Goal: Task Accomplishment & Management: Use online tool/utility

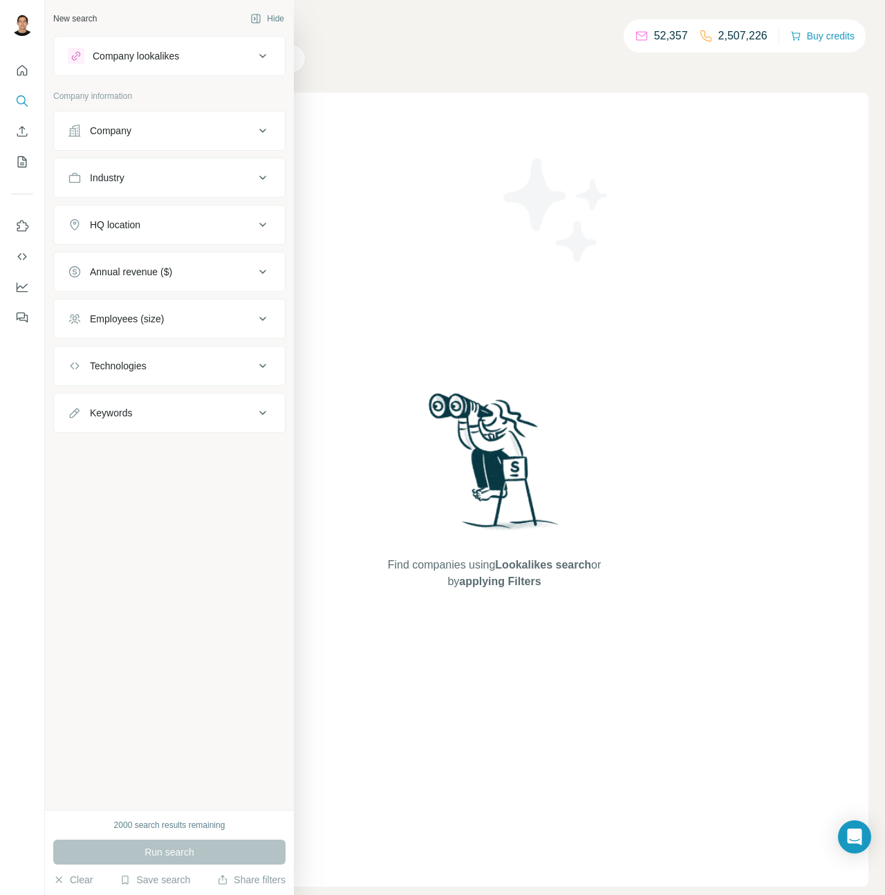
click at [239, 135] on div "Company" at bounding box center [161, 131] width 187 height 14
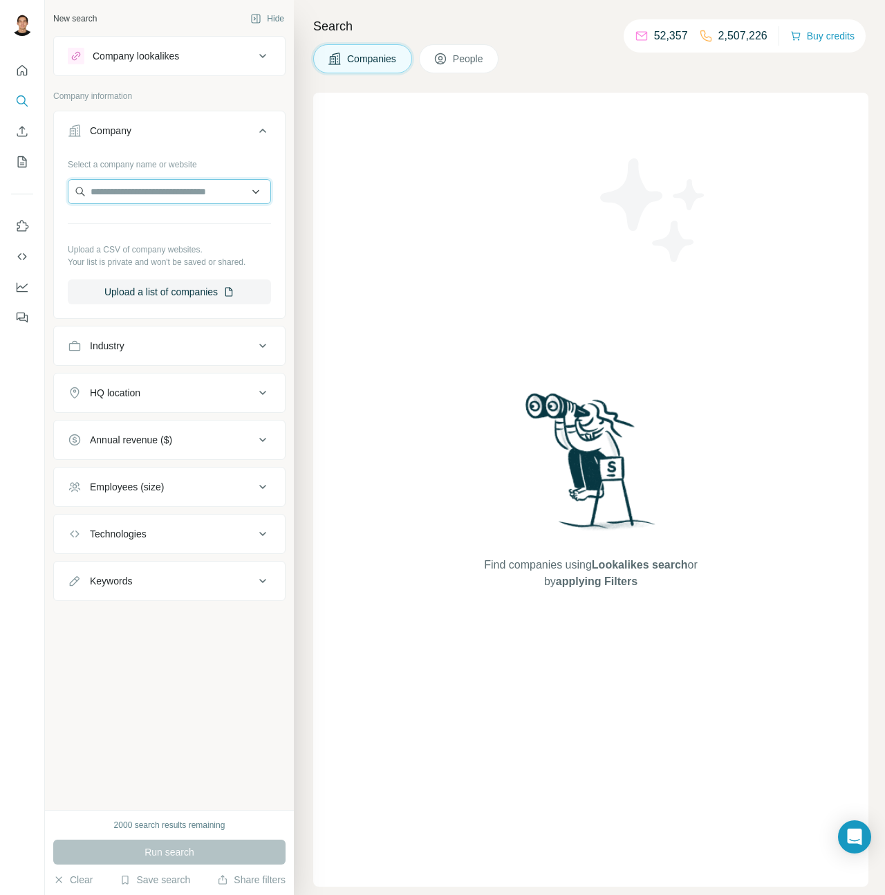
click at [198, 185] on input "text" at bounding box center [169, 191] width 203 height 25
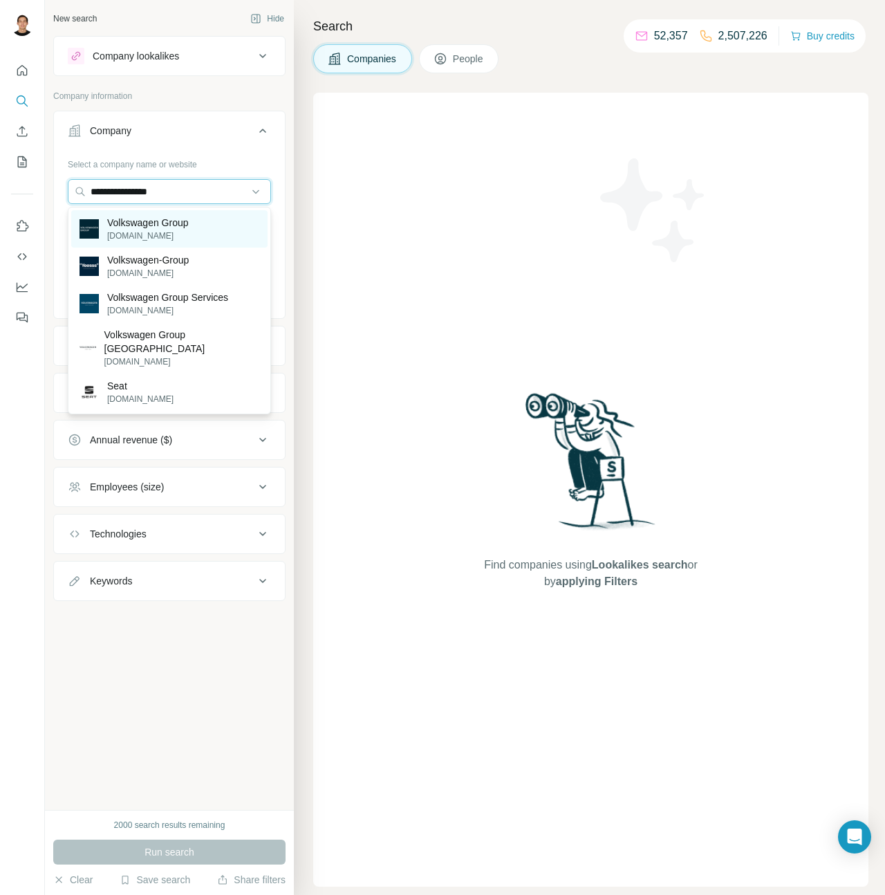
type input "**********"
click at [189, 222] on p "Volkswagen Group" at bounding box center [148, 223] width 82 height 14
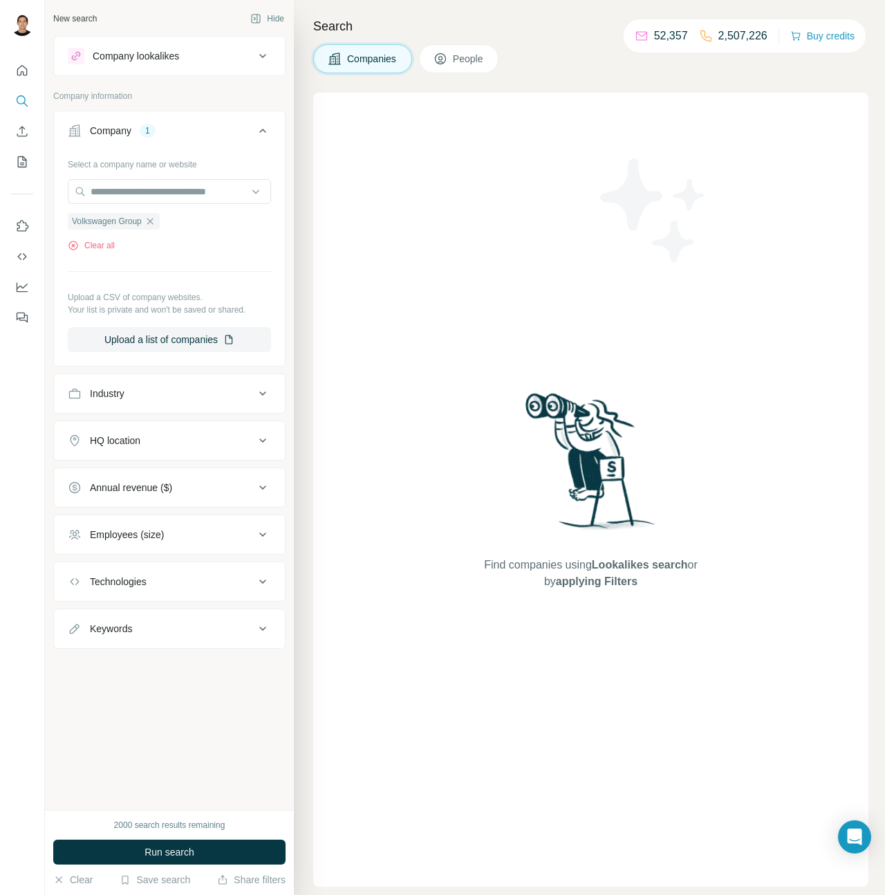
click at [492, 50] on button "People" at bounding box center [459, 58] width 80 height 29
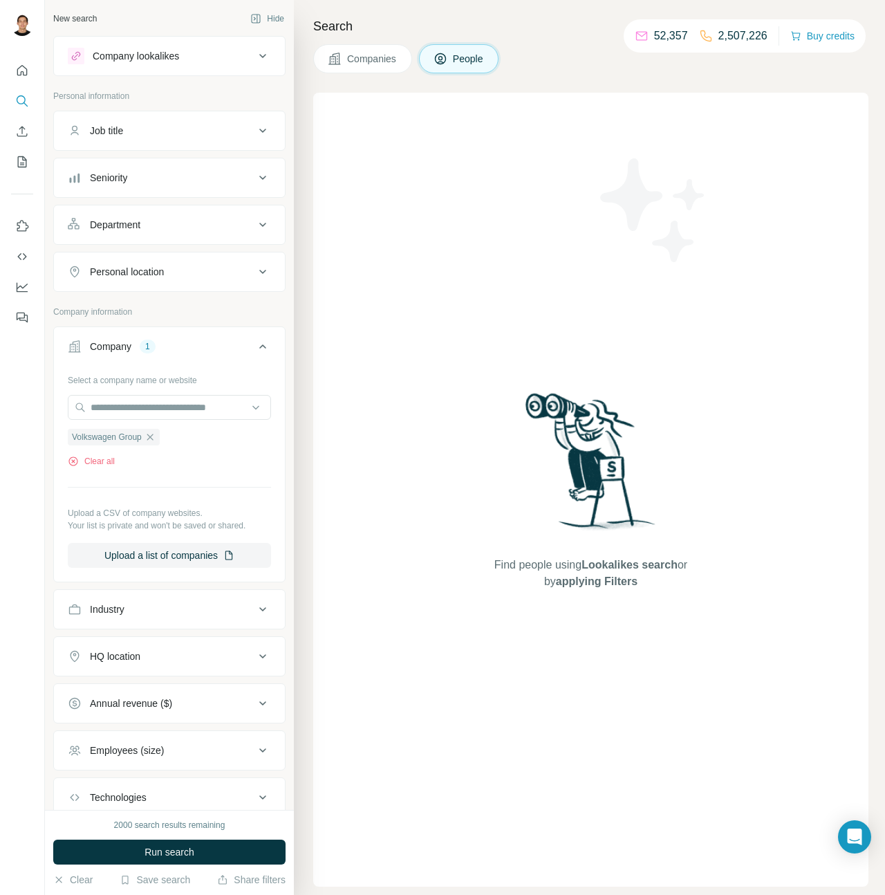
click at [380, 69] on button "Companies" at bounding box center [362, 58] width 99 height 29
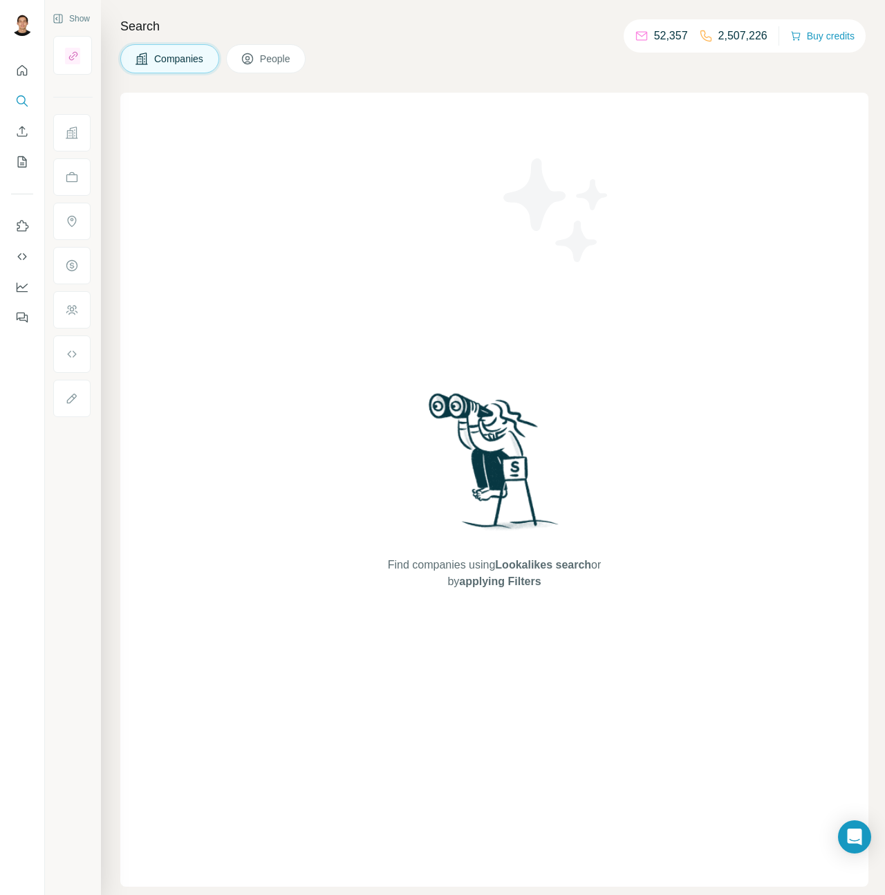
click at [255, 64] on icon at bounding box center [248, 59] width 14 height 14
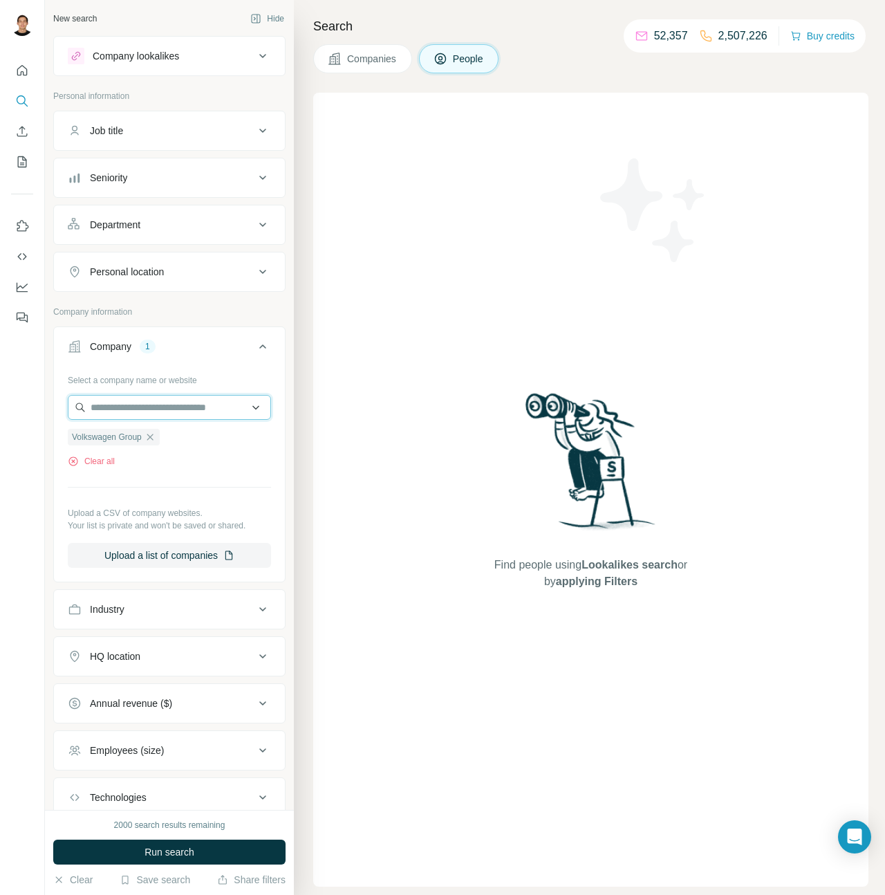
click at [191, 409] on input "text" at bounding box center [169, 407] width 203 height 25
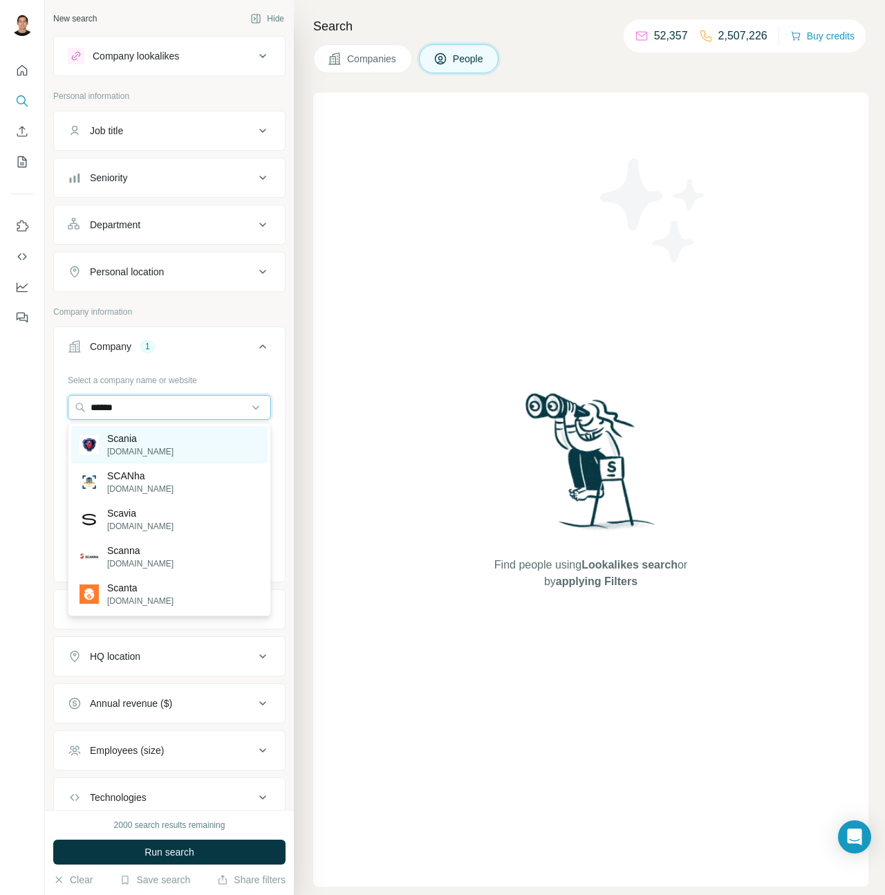
type input "******"
click at [165, 454] on div "Scania [DOMAIN_NAME]" at bounding box center [169, 444] width 196 height 37
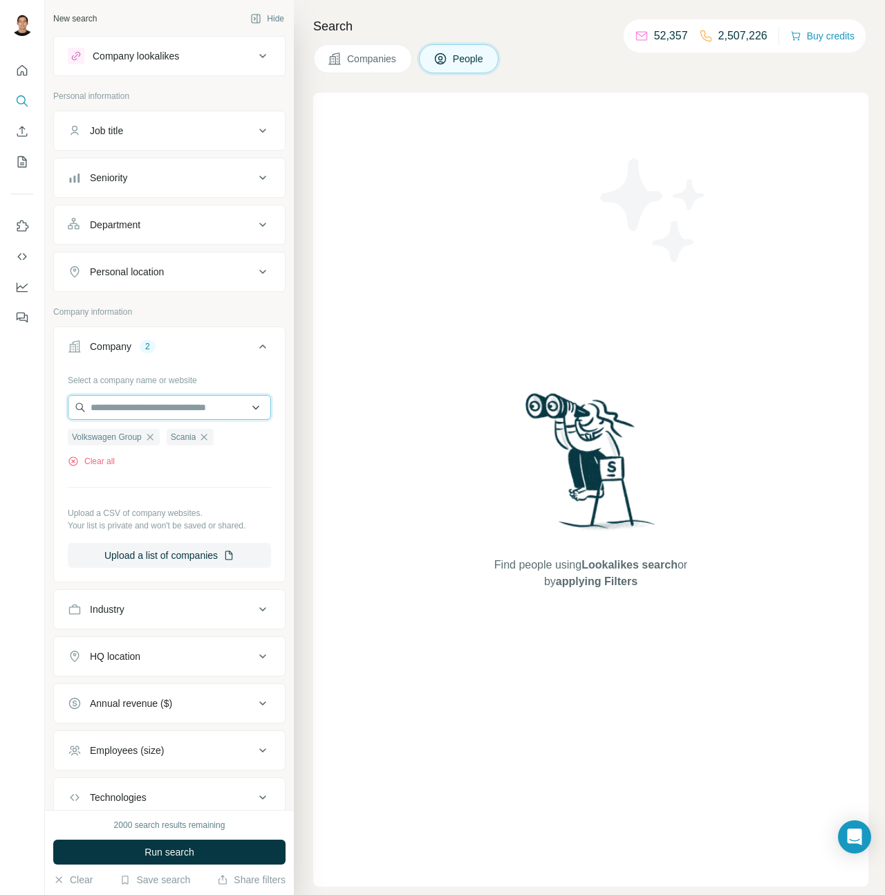
click at [216, 406] on input "text" at bounding box center [169, 407] width 203 height 25
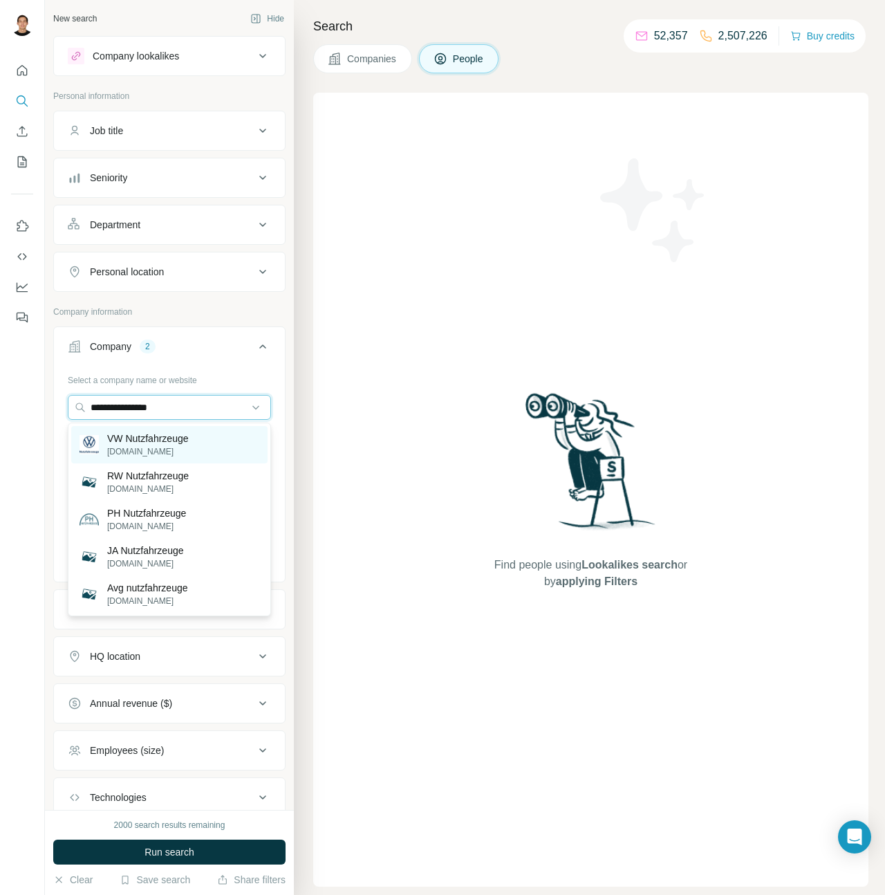
type input "**********"
click at [214, 436] on div "VW Nutzfahrzeuge [DOMAIN_NAME]" at bounding box center [169, 444] width 196 height 37
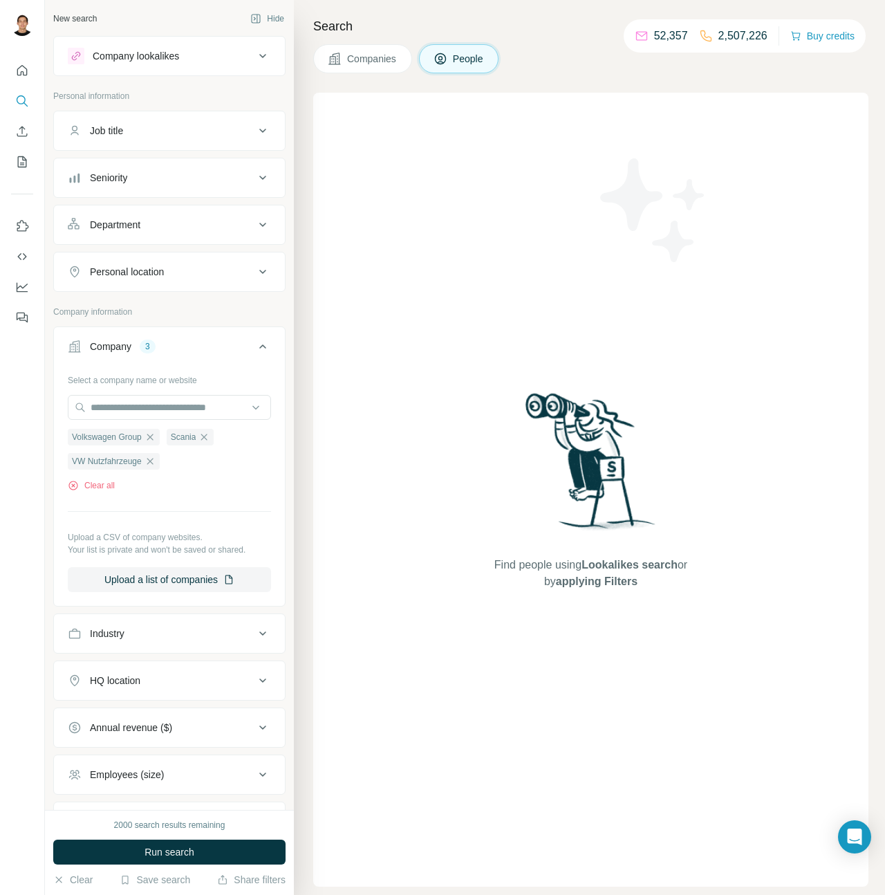
click at [191, 136] on div "Job title" at bounding box center [161, 131] width 187 height 14
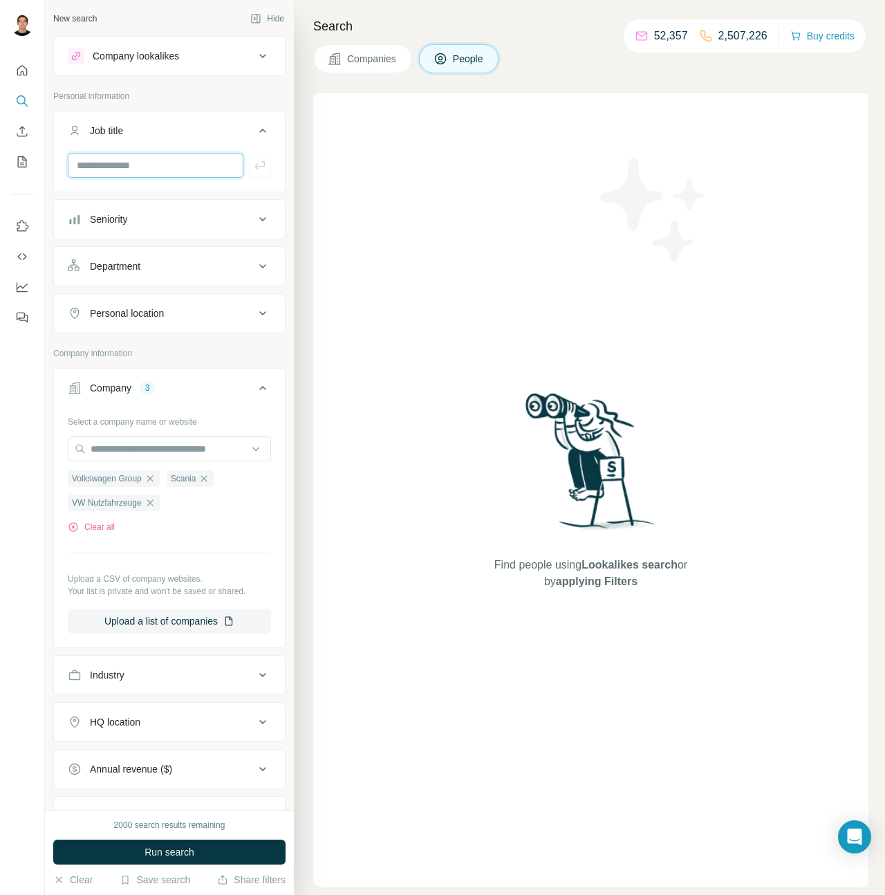
click at [169, 171] on input "text" at bounding box center [156, 165] width 176 height 25
paste input "**********"
type input "**********"
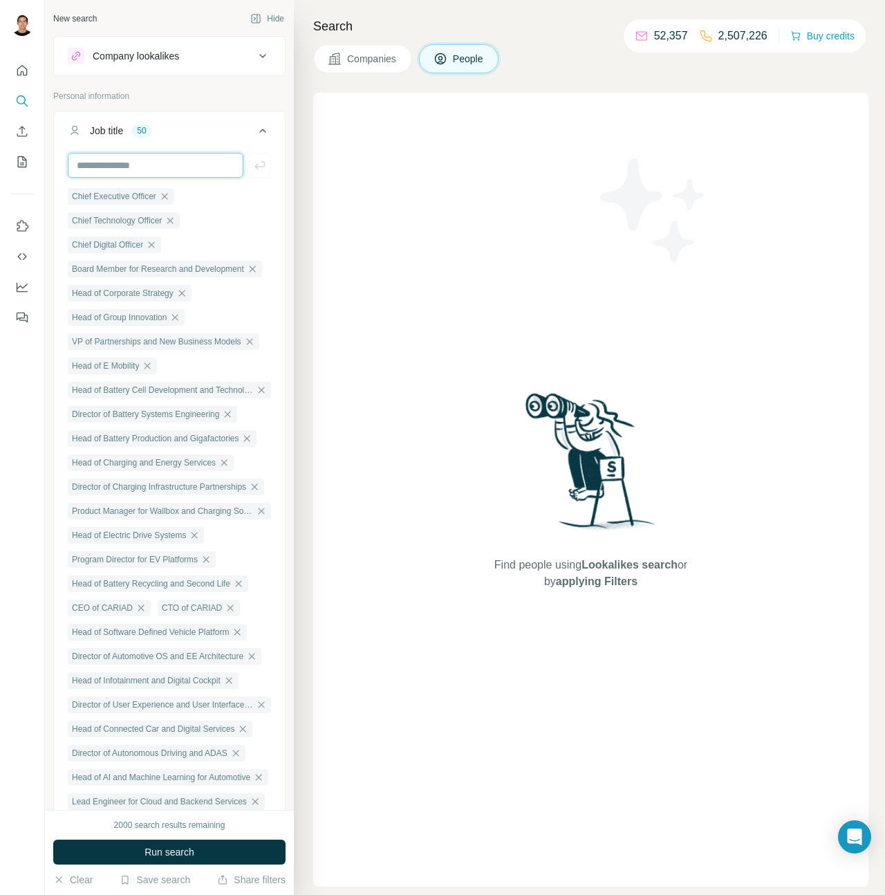
scroll to position [0, 0]
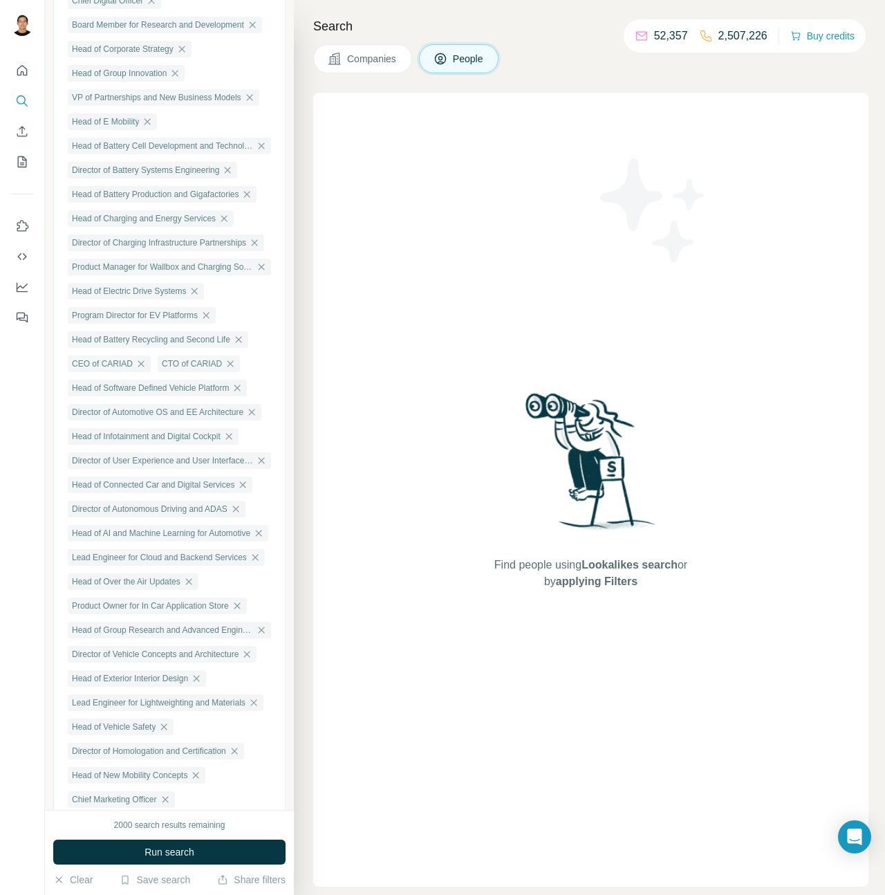
scroll to position [355, 0]
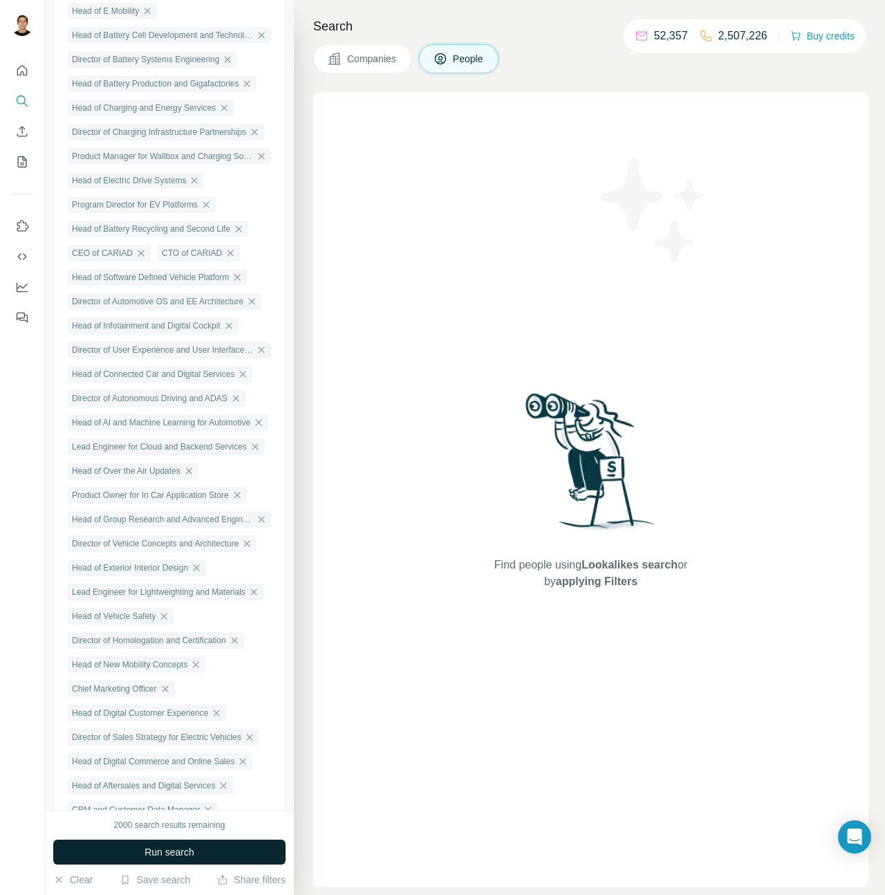
click at [216, 847] on button "Run search" at bounding box center [169, 852] width 232 height 25
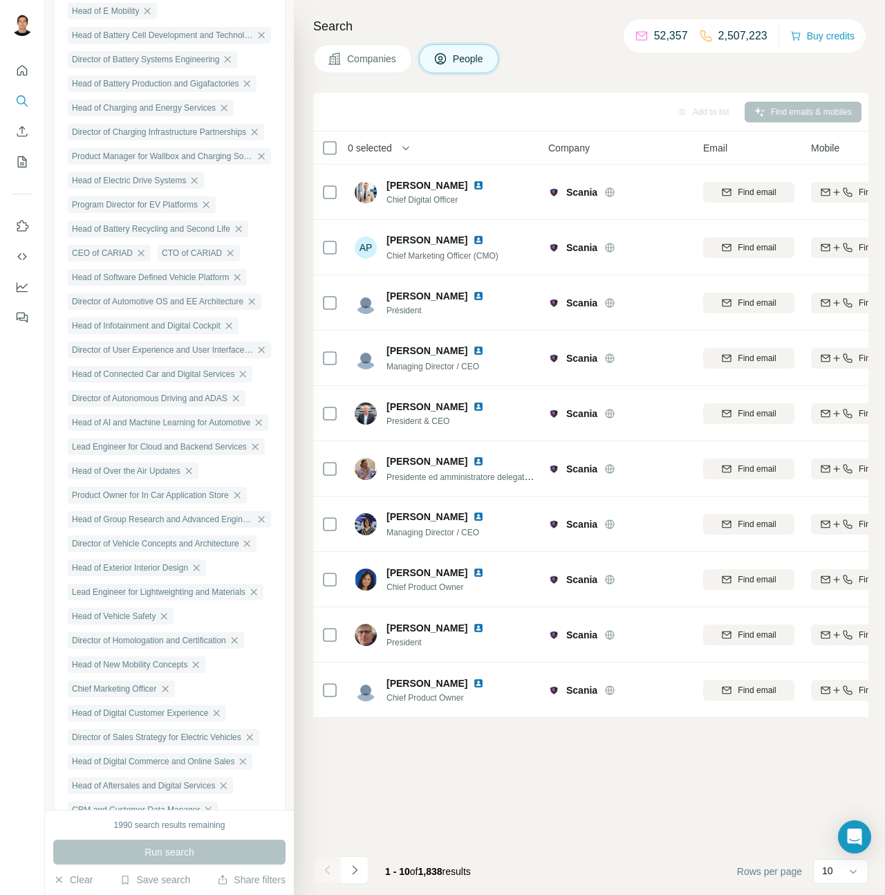
scroll to position [0, 0]
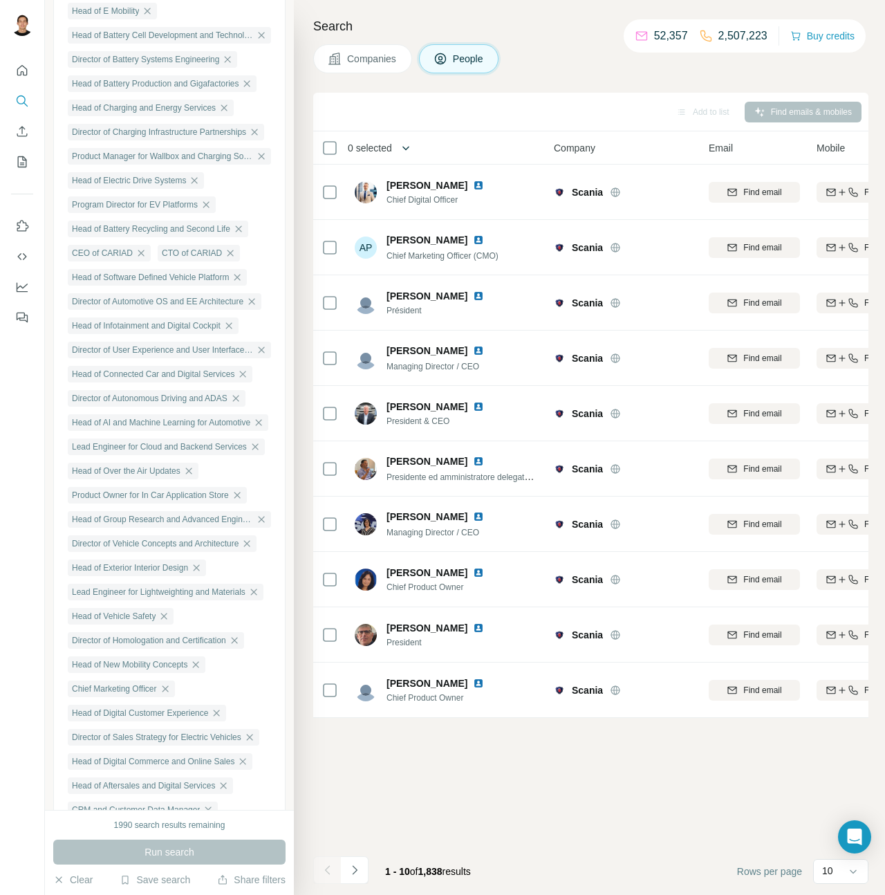
click at [410, 151] on icon "button" at bounding box center [406, 148] width 14 height 14
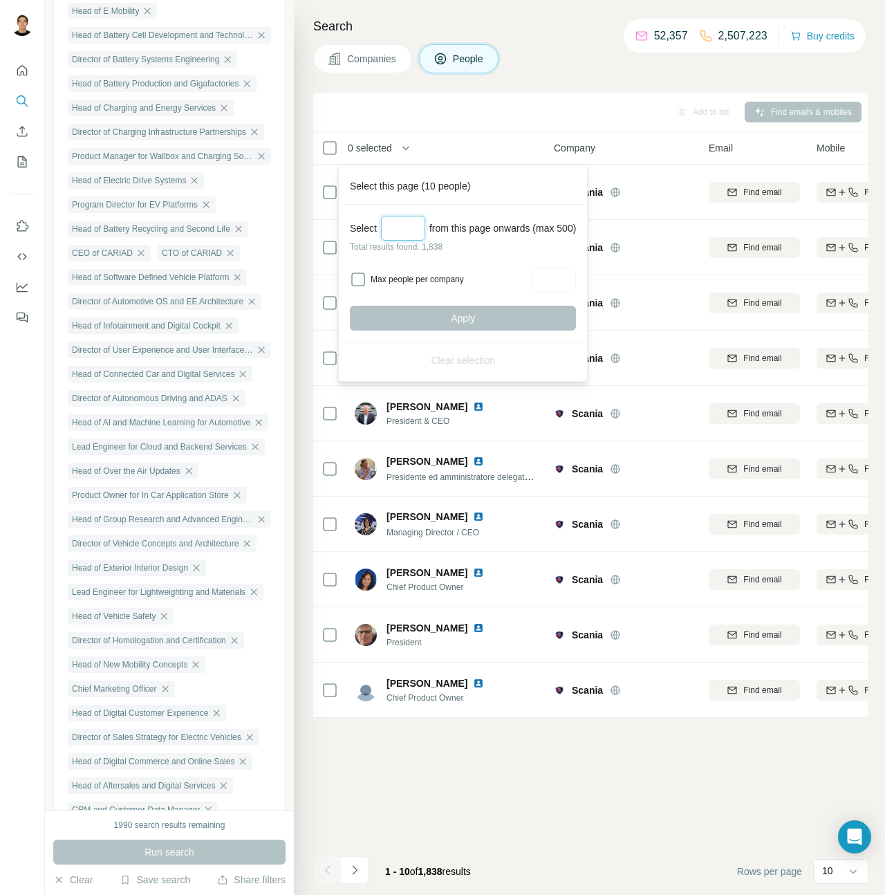
click at [402, 225] on input "Select a number (up to 500)" at bounding box center [403, 228] width 44 height 25
click at [395, 232] on input "Select a number (up to 500)" at bounding box center [403, 228] width 44 height 25
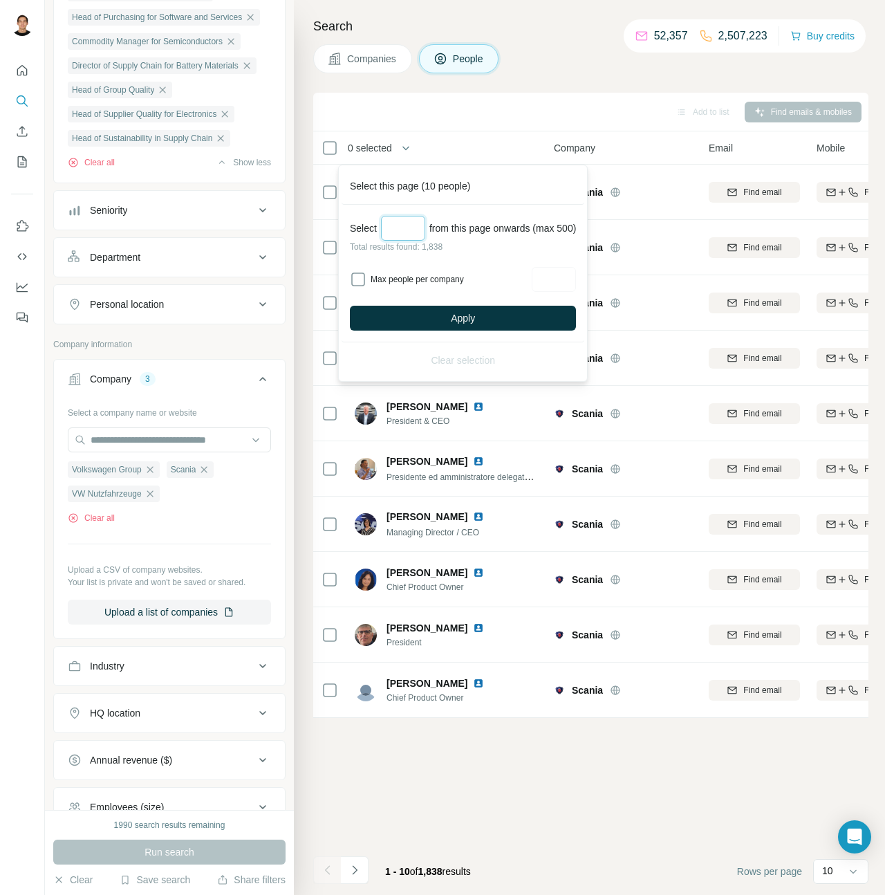
scroll to position [1284, 0]
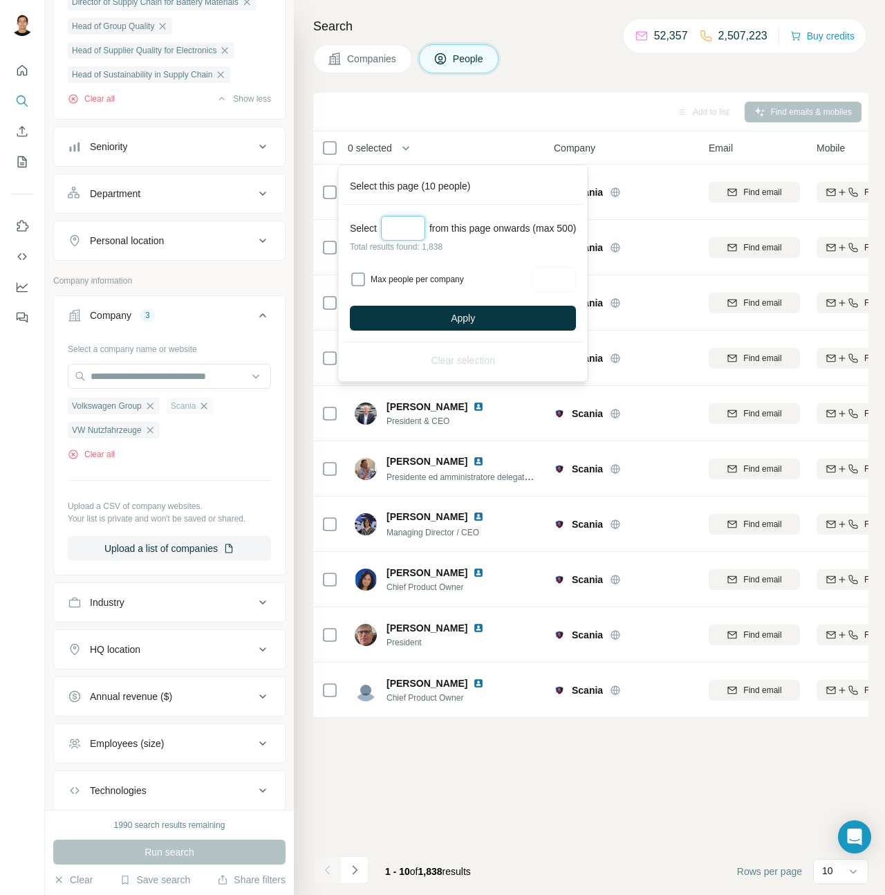
type input "***"
click at [209, 412] on icon "button" at bounding box center [204, 405] width 11 height 11
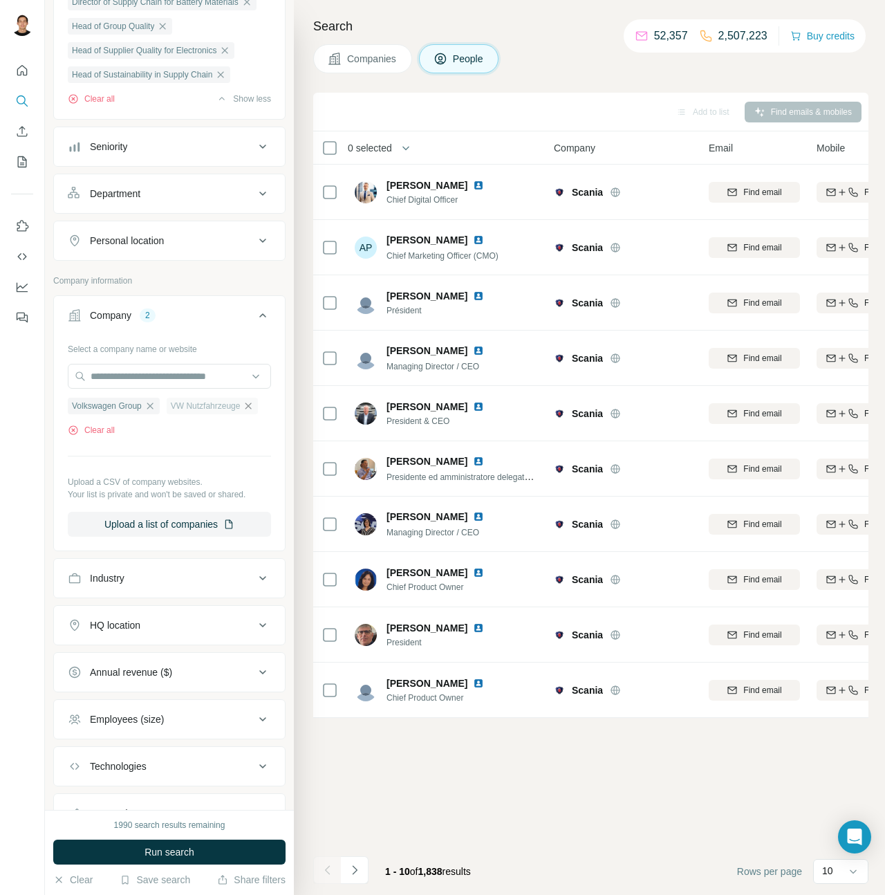
click at [254, 412] on icon "button" at bounding box center [248, 405] width 11 height 11
click at [199, 845] on button "Run search" at bounding box center [169, 852] width 232 height 25
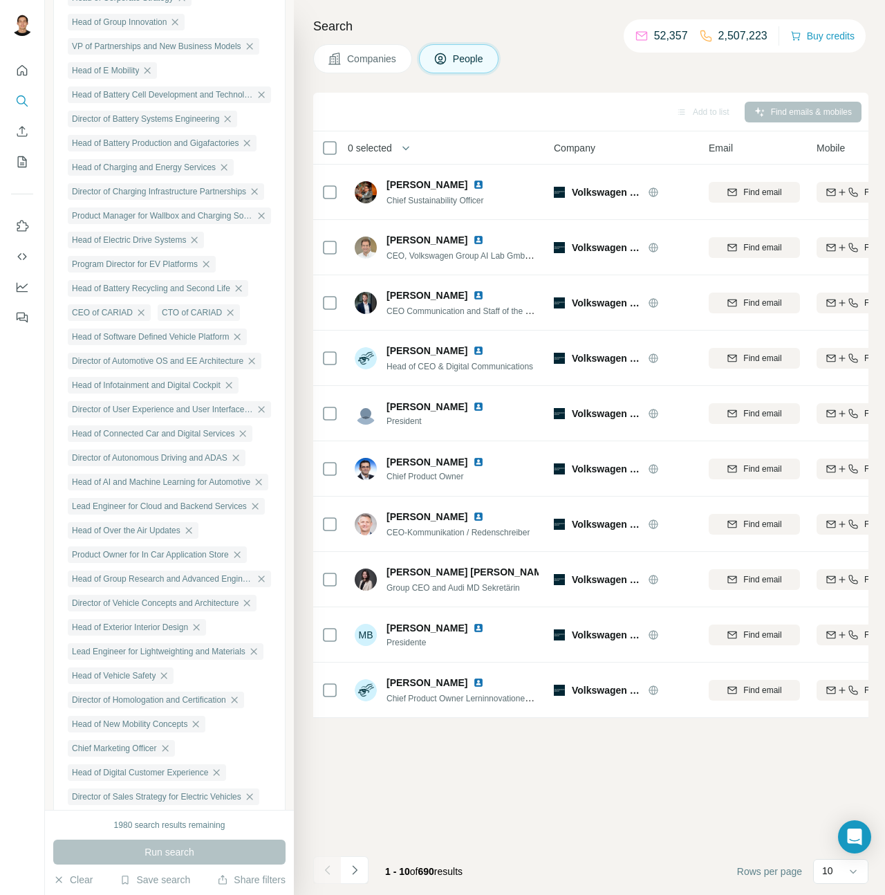
scroll to position [291, 0]
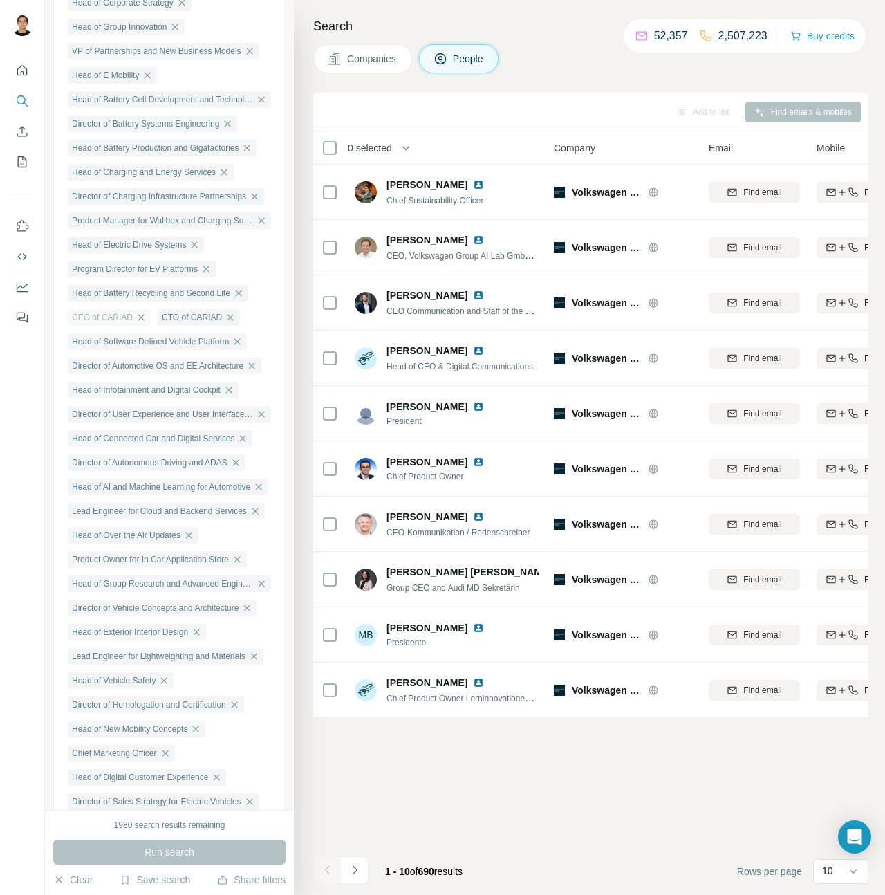
click at [143, 323] on icon "button" at bounding box center [141, 317] width 11 height 11
click at [143, 323] on icon "button" at bounding box center [140, 317] width 11 height 11
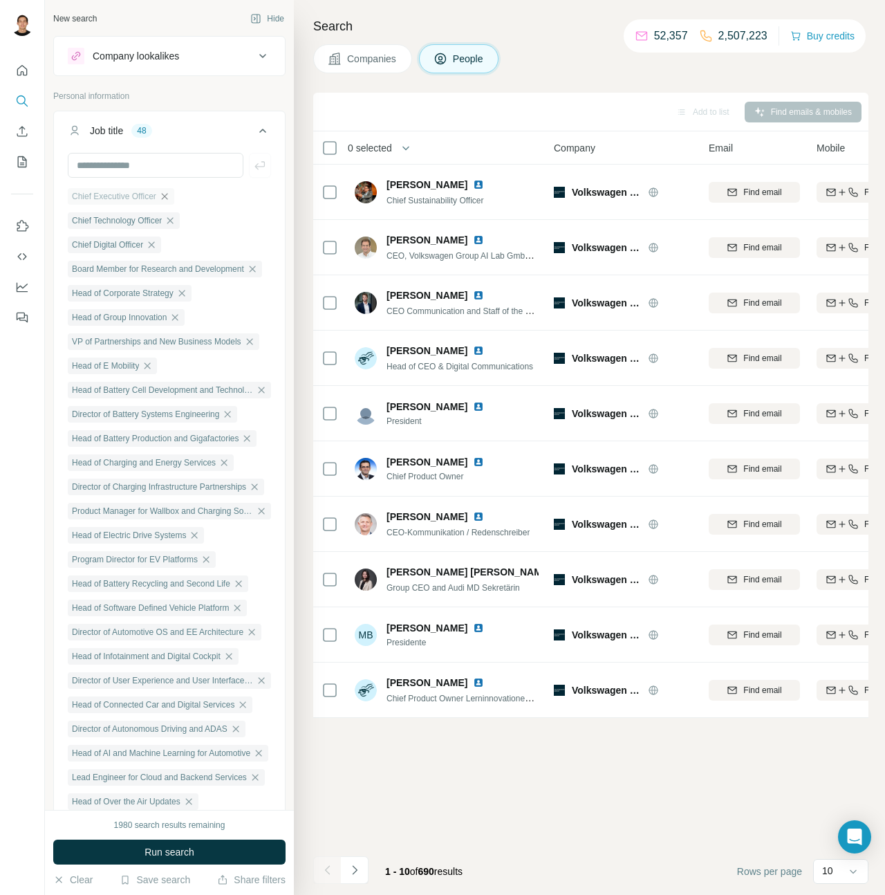
click at [169, 199] on icon "button" at bounding box center [164, 196] width 11 height 11
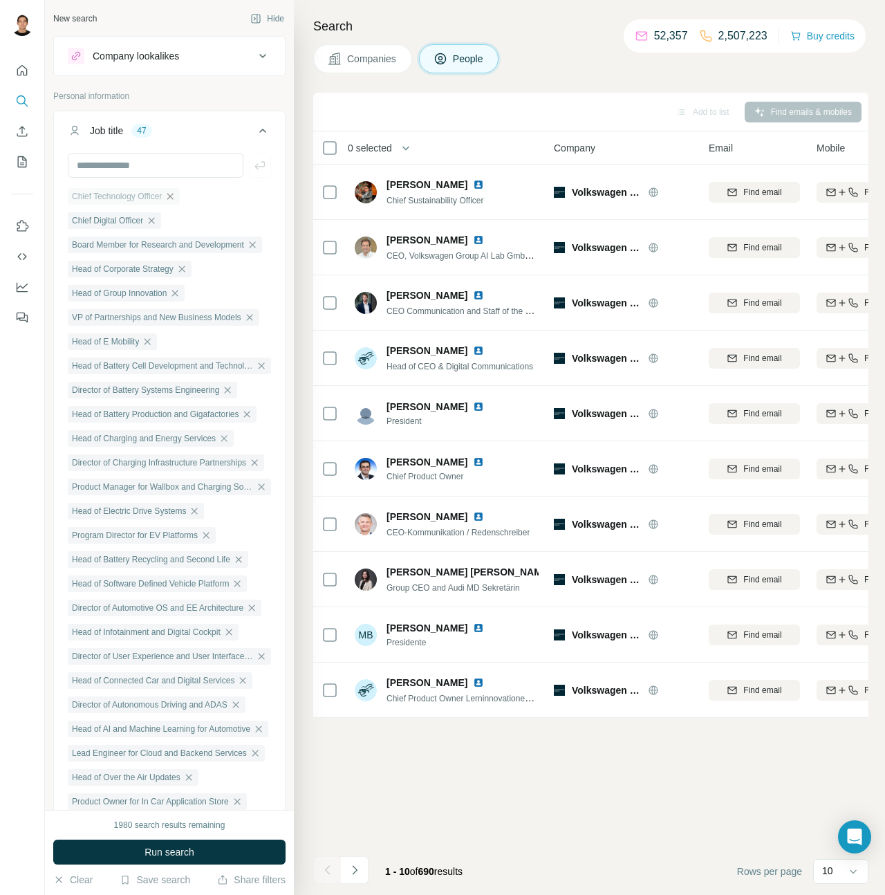
click at [176, 197] on icon "button" at bounding box center [170, 196] width 11 height 11
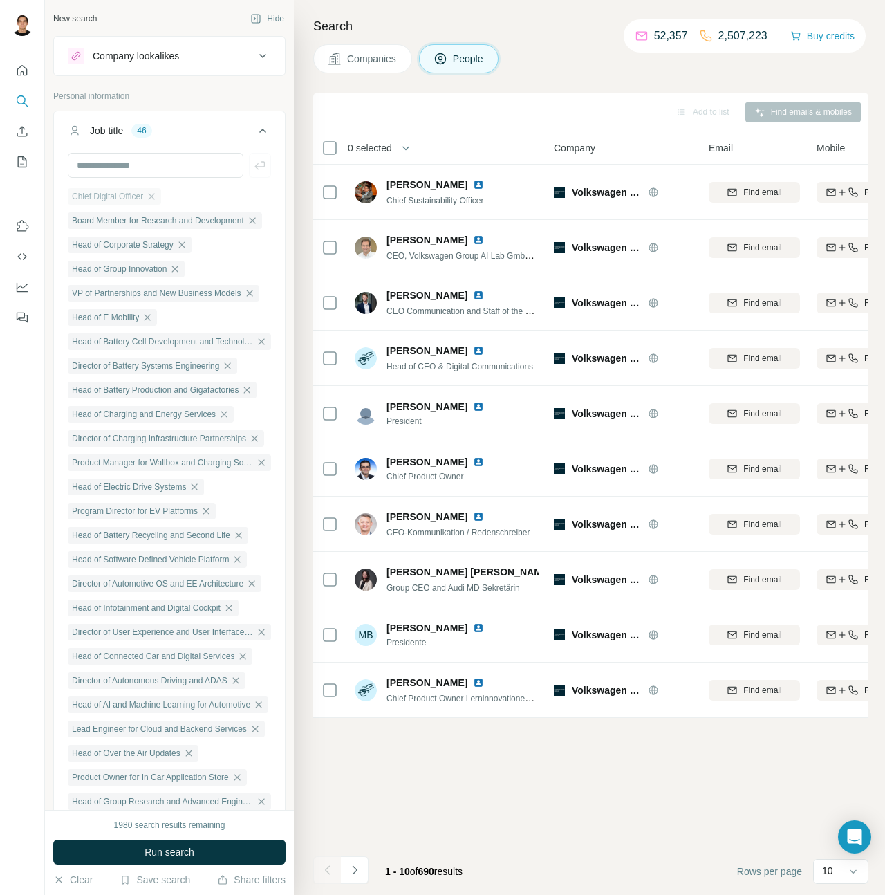
click at [161, 197] on div "Chief Digital Officer" at bounding box center [114, 196] width 93 height 17
click at [155, 199] on icon "button" at bounding box center [152, 196] width 6 height 6
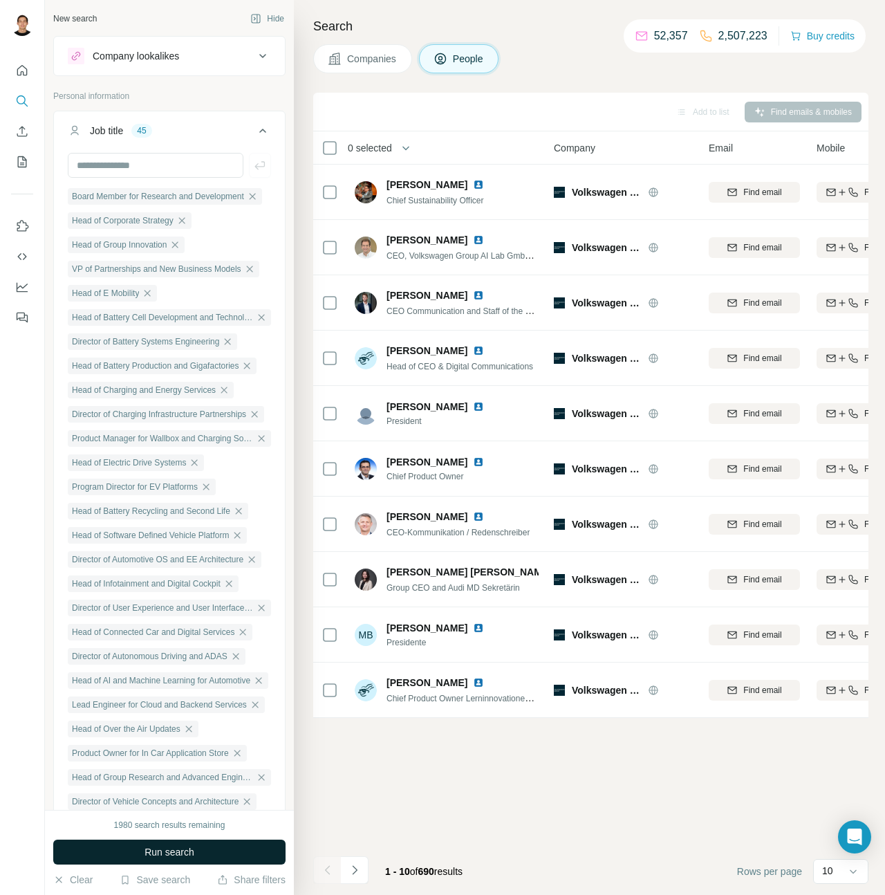
click at [188, 848] on span "Run search" at bounding box center [170, 852] width 50 height 14
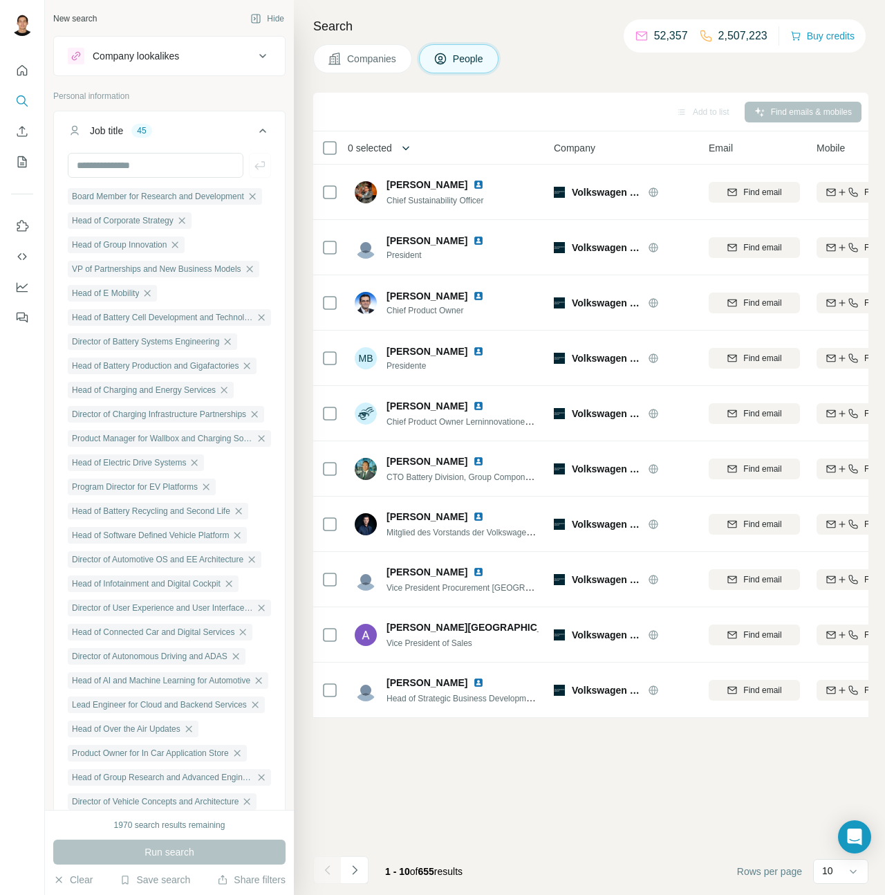
click at [406, 148] on icon "button" at bounding box center [406, 148] width 14 height 14
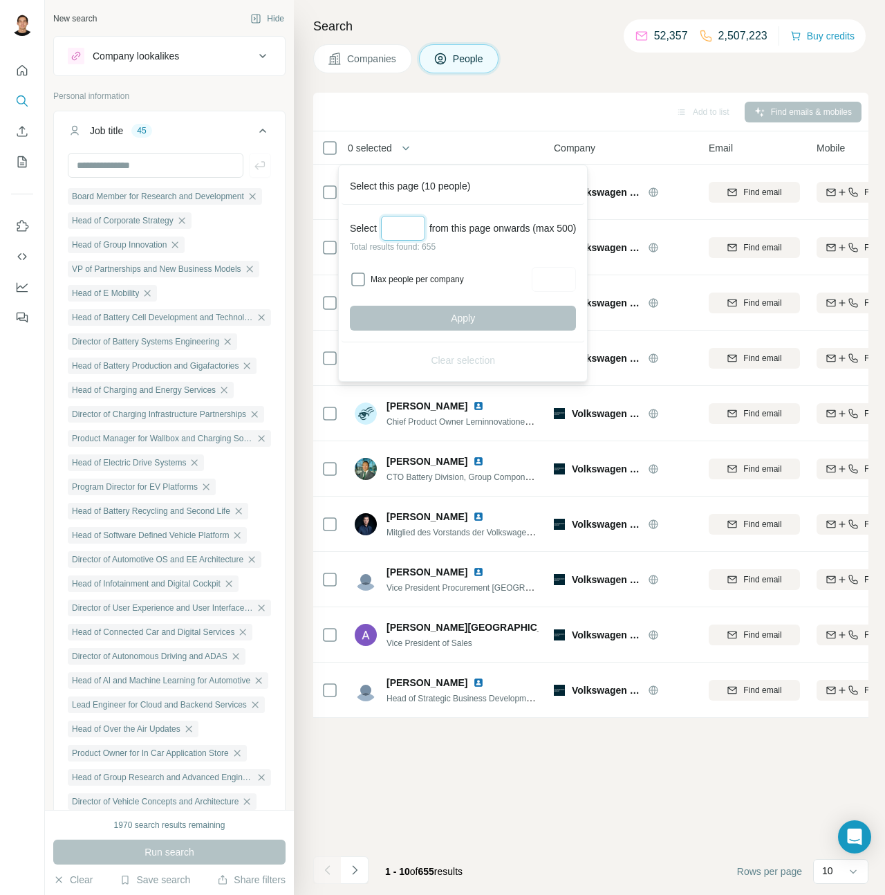
click at [398, 221] on input "Select a number (up to 500)" at bounding box center [403, 228] width 44 height 25
type input "***"
click at [494, 320] on button "Apply" at bounding box center [463, 318] width 226 height 25
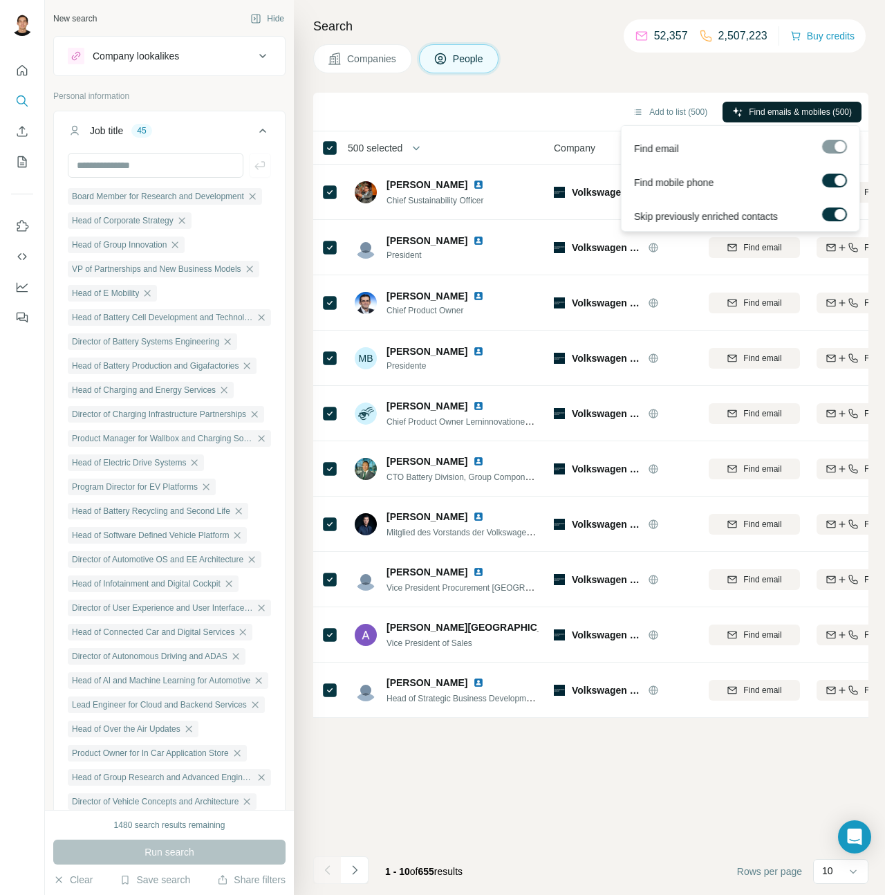
click at [822, 107] on span "Find emails & mobiles (500)" at bounding box center [800, 112] width 103 height 12
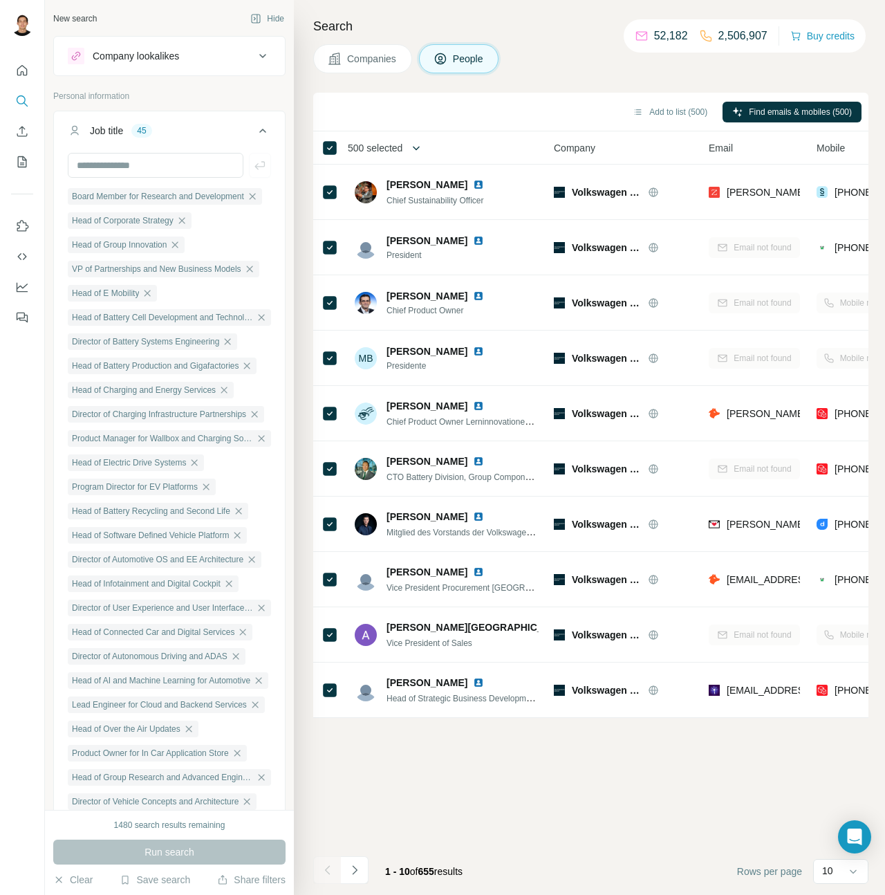
click at [423, 148] on icon "button" at bounding box center [416, 148] width 14 height 14
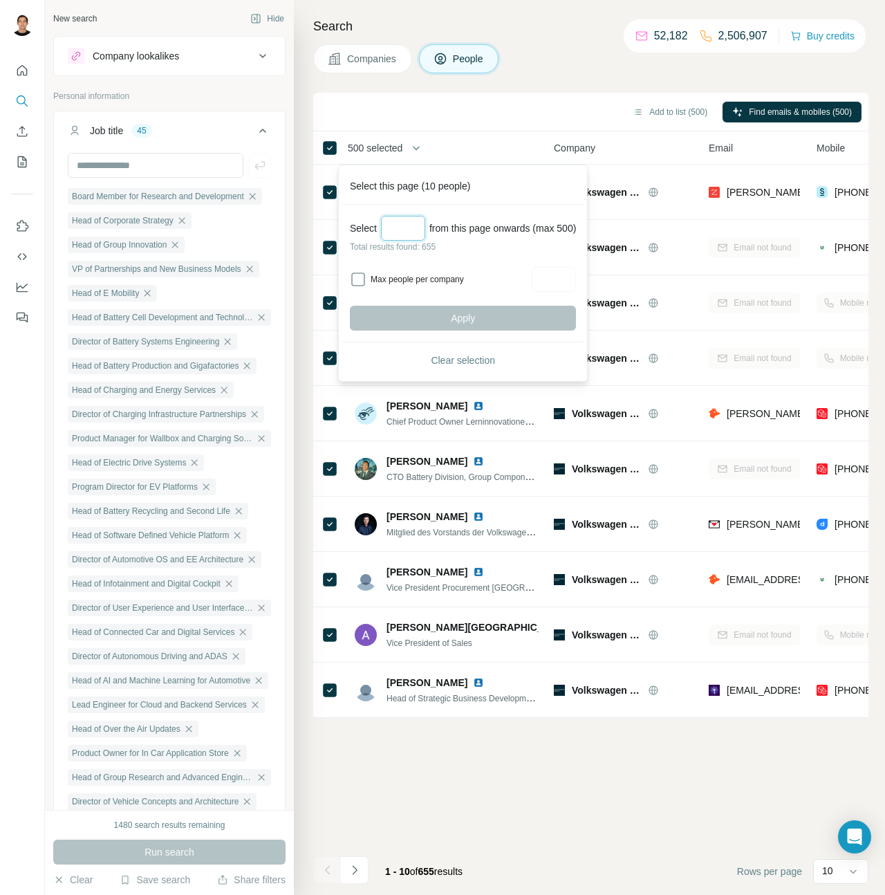
click at [402, 234] on input "Select a number (up to 500)" at bounding box center [403, 228] width 44 height 25
type input "***"
click at [489, 314] on button "Apply" at bounding box center [463, 318] width 226 height 25
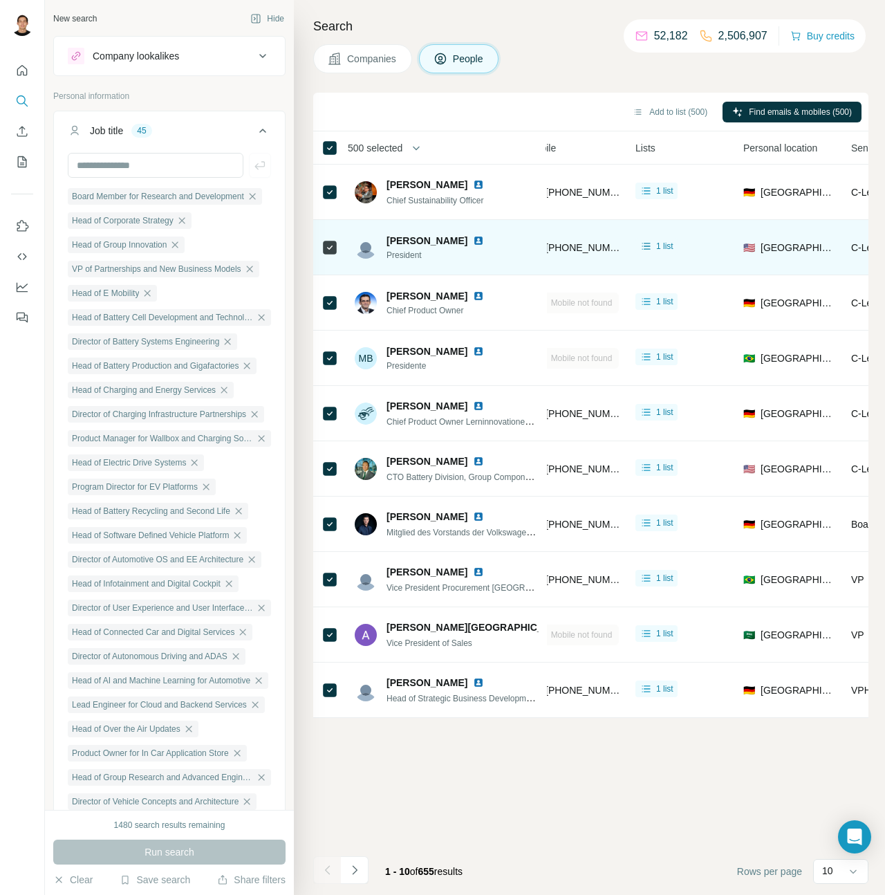
scroll to position [0, 634]
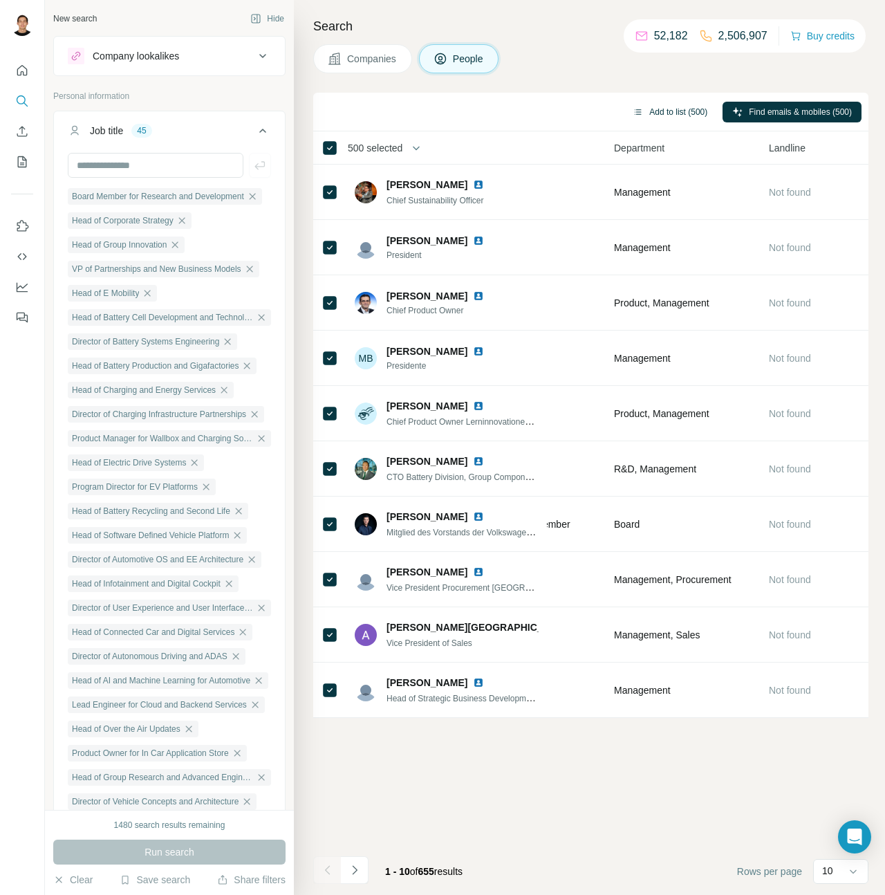
click at [658, 114] on button "Add to list (500)" at bounding box center [670, 112] width 94 height 21
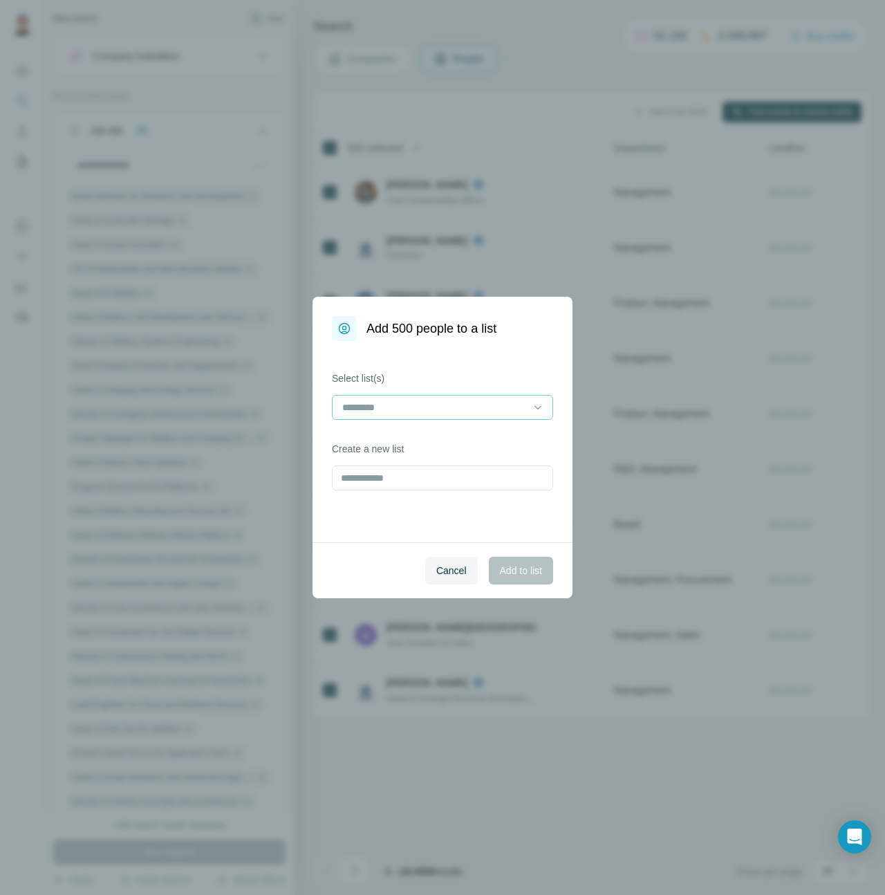
click at [479, 402] on input at bounding box center [434, 407] width 187 height 15
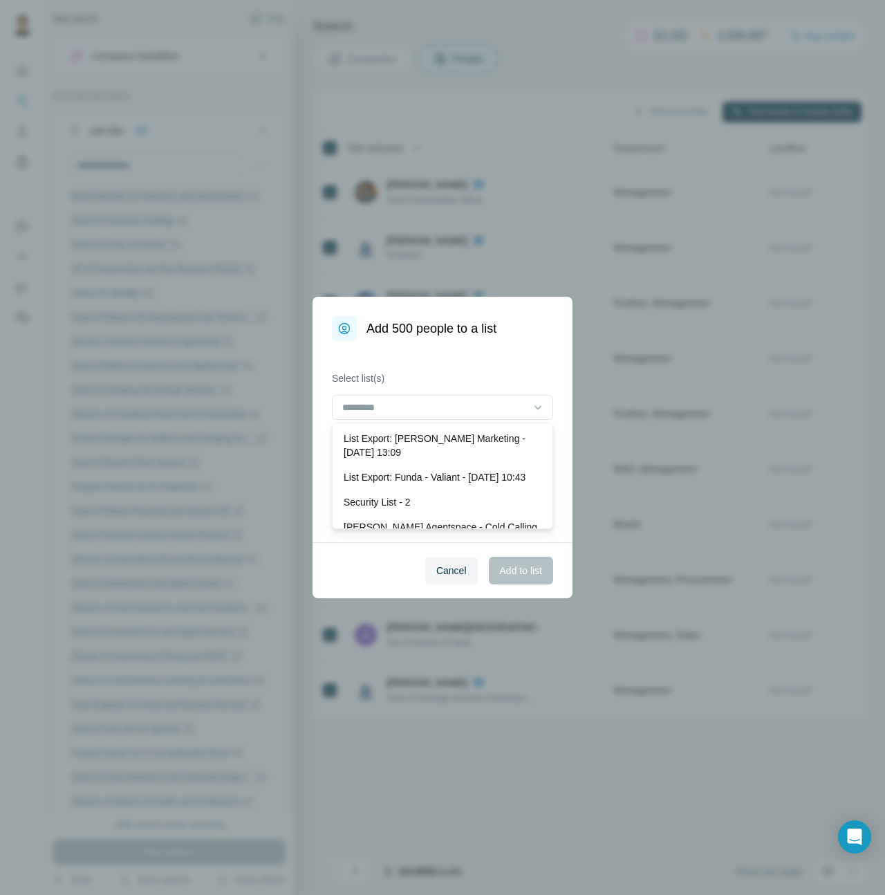
click at [471, 371] on div "Select list(s) Create a new list" at bounding box center [443, 441] width 260 height 201
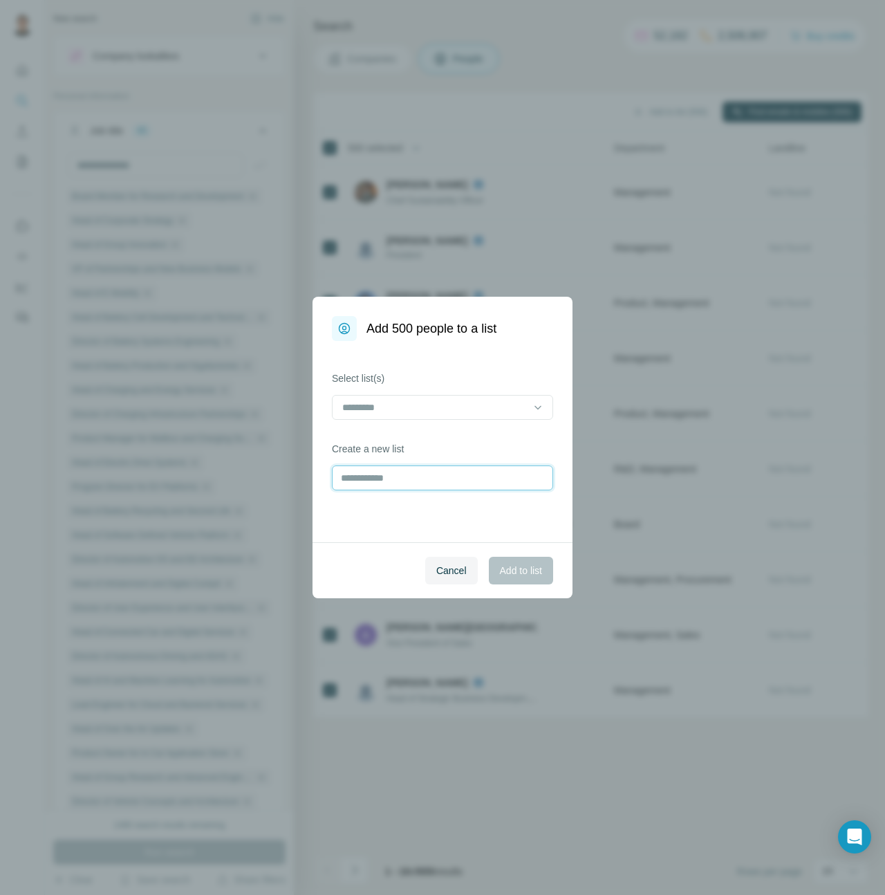
click at [411, 475] on input "text" at bounding box center [442, 477] width 221 height 25
type input "**********"
click at [519, 572] on span "Add to list" at bounding box center [521, 571] width 42 height 14
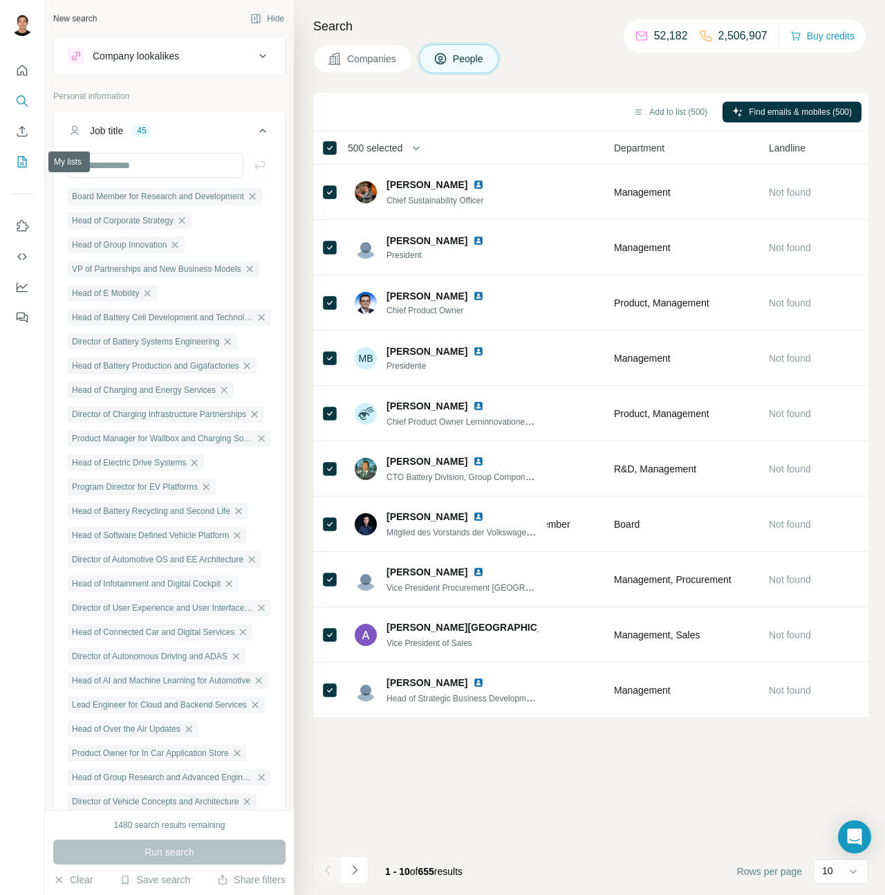
click at [22, 165] on icon "My lists" at bounding box center [23, 160] width 7 height 9
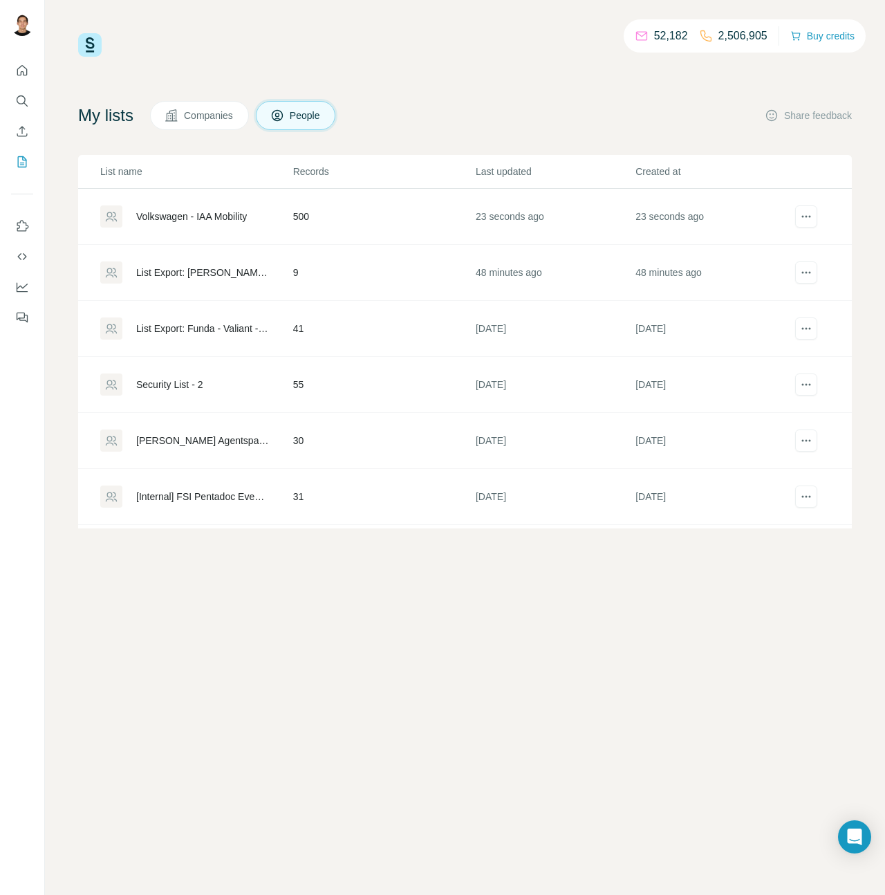
click at [190, 212] on div "Volkswagen - IAA Mobility" at bounding box center [191, 217] width 111 height 14
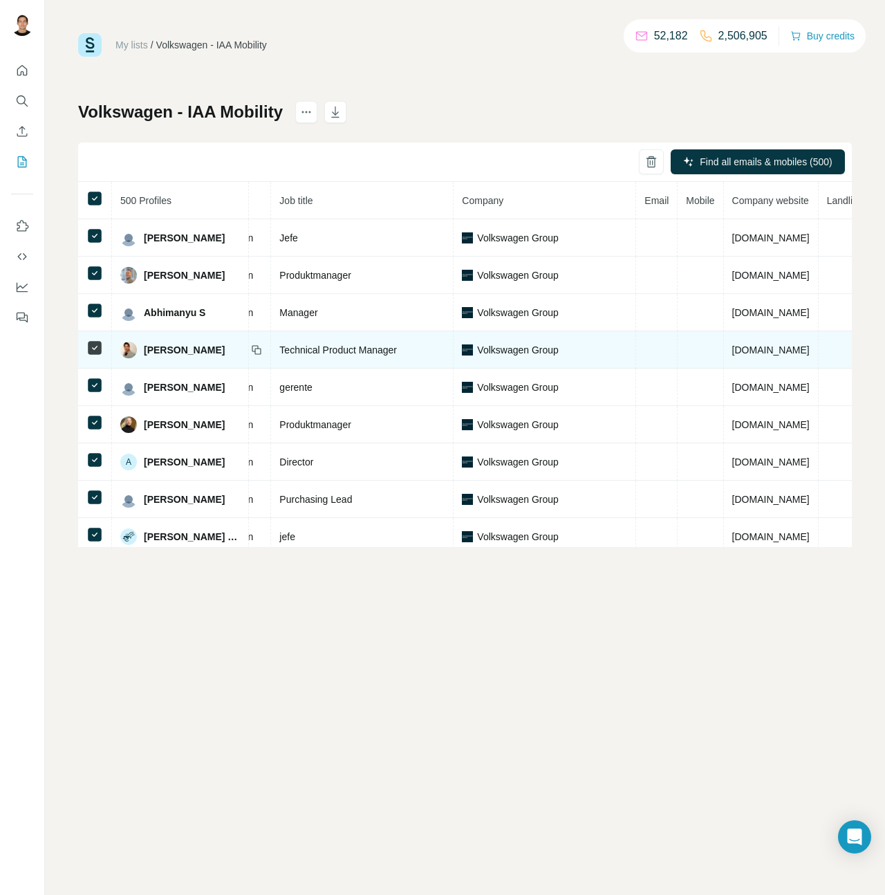
scroll to position [0, 261]
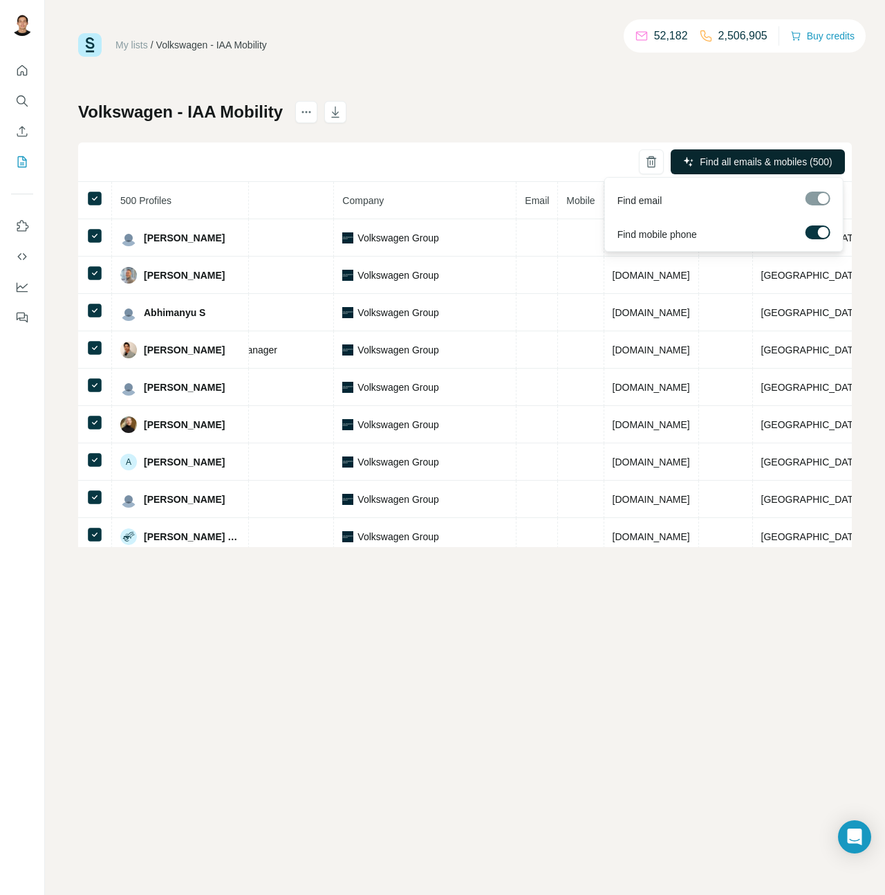
click at [712, 161] on span "Find all emails & mobiles (500)" at bounding box center [766, 162] width 132 height 14
